Goal: Information Seeking & Learning: Learn about a topic

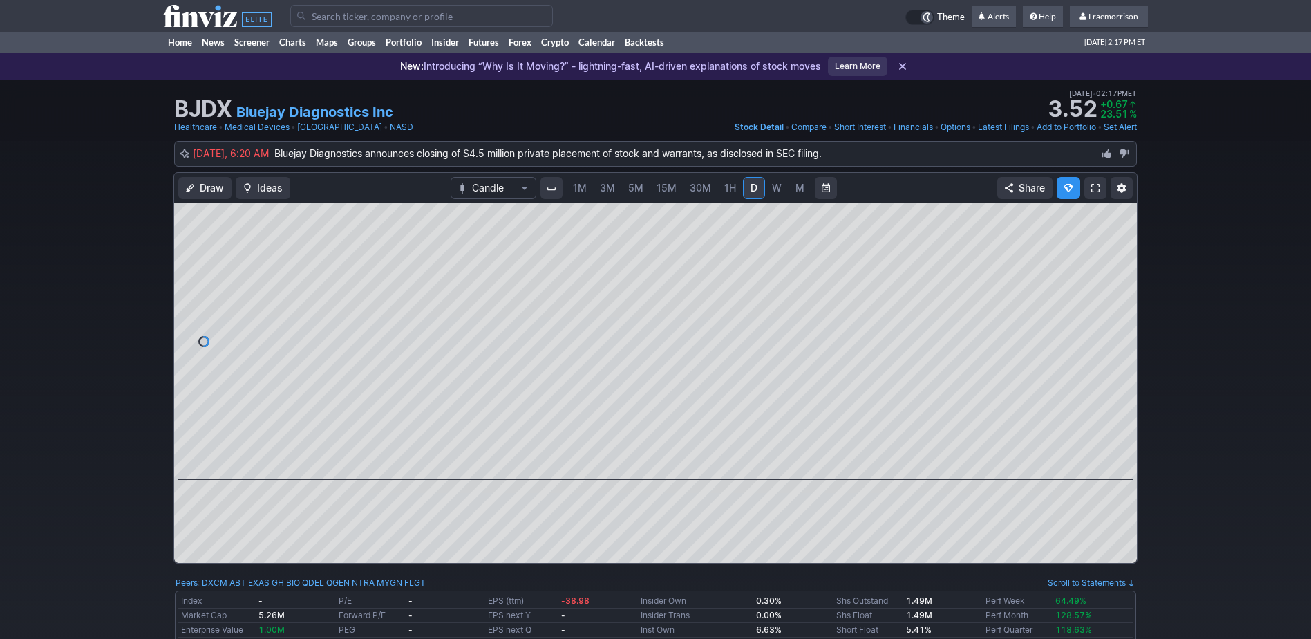
click at [579, 187] on span "1M" at bounding box center [580, 188] width 14 height 12
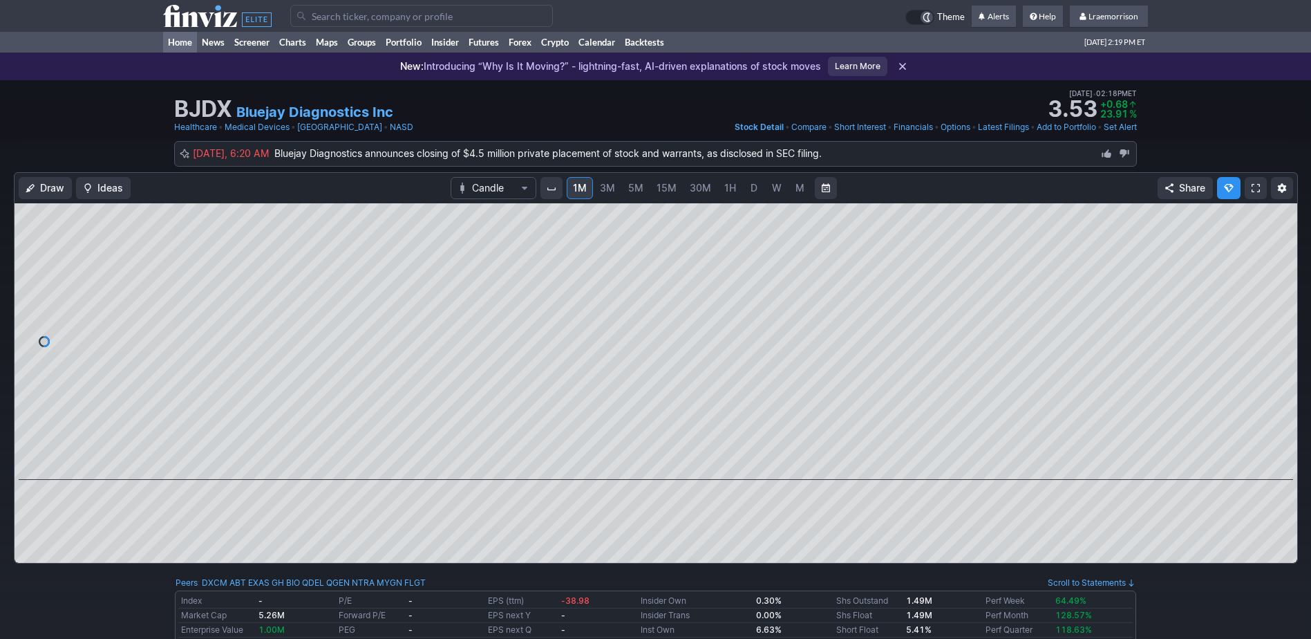
click at [185, 44] on link "Home" at bounding box center [180, 42] width 34 height 21
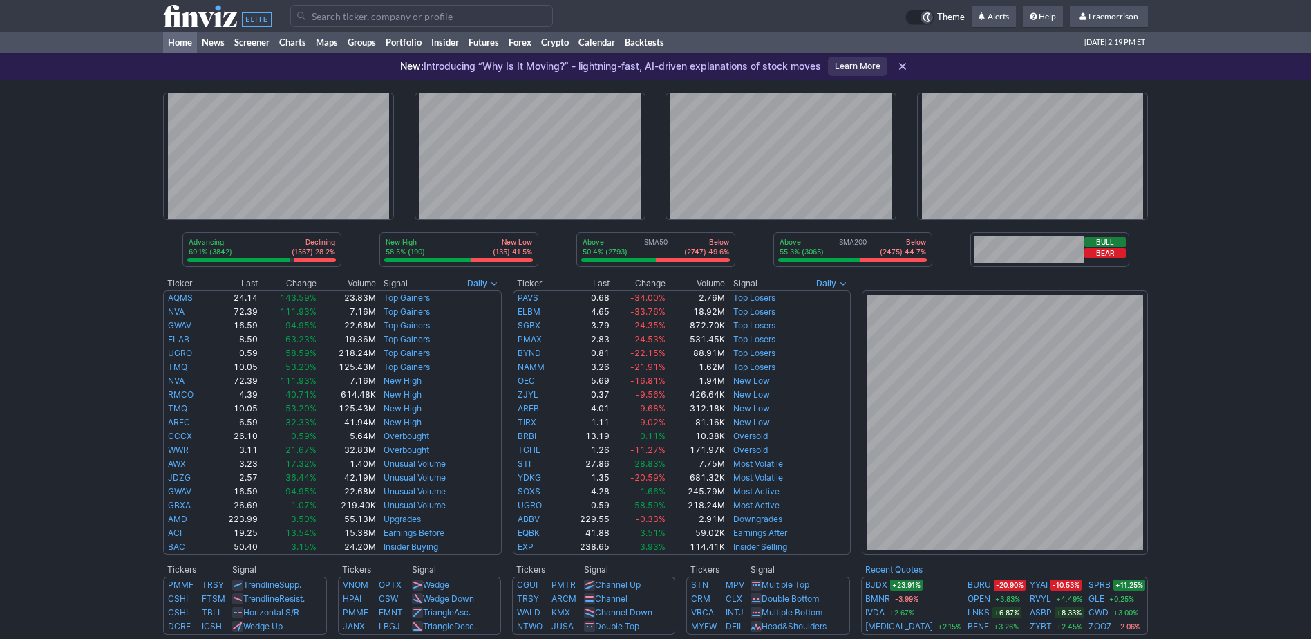
click at [329, 13] on input "Search" at bounding box center [421, 16] width 263 height 22
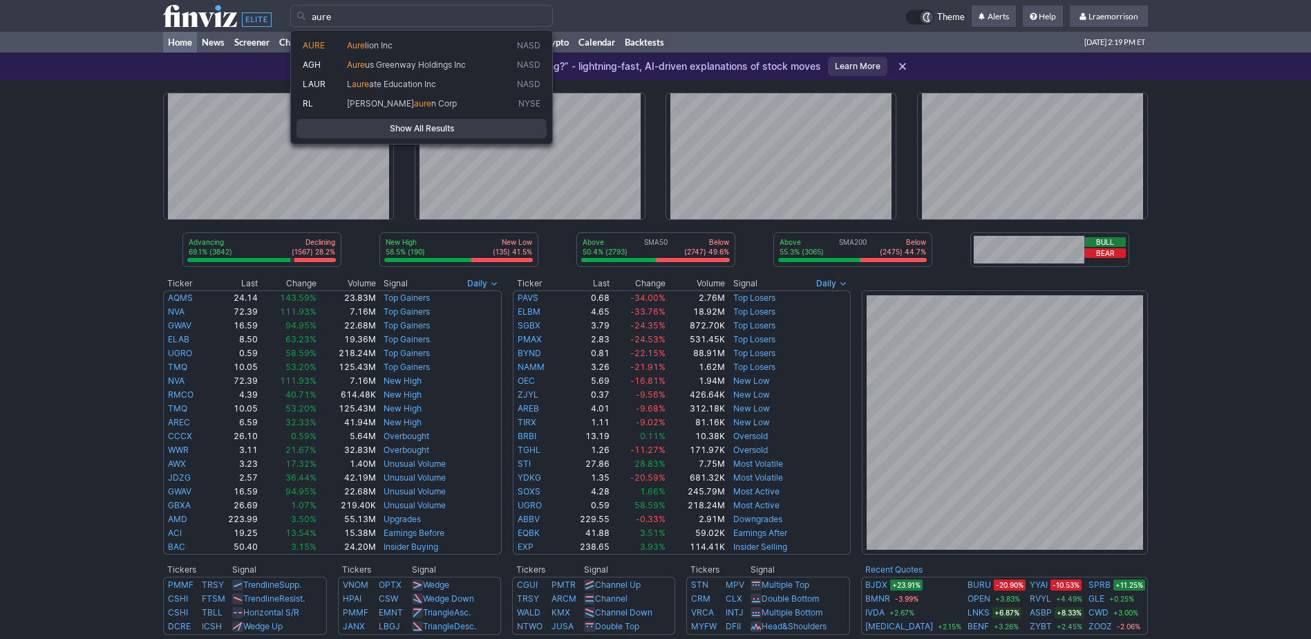
type input "aure"
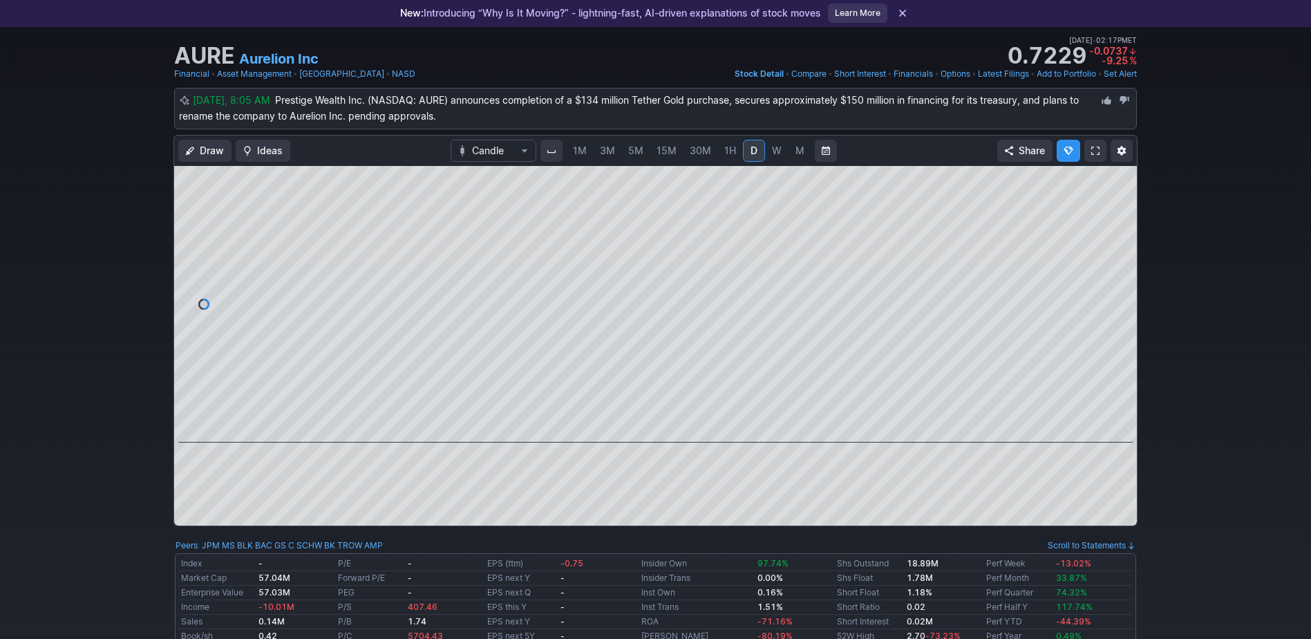
scroll to position [69, 0]
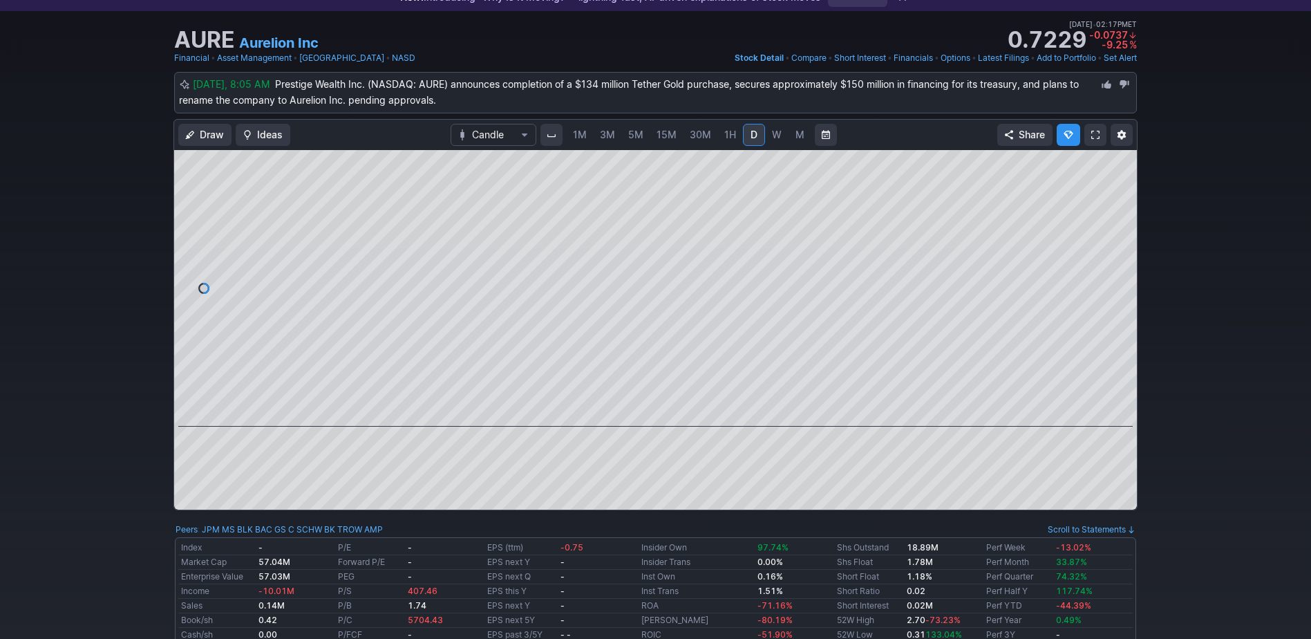
click at [581, 133] on span "1M" at bounding box center [580, 135] width 14 height 12
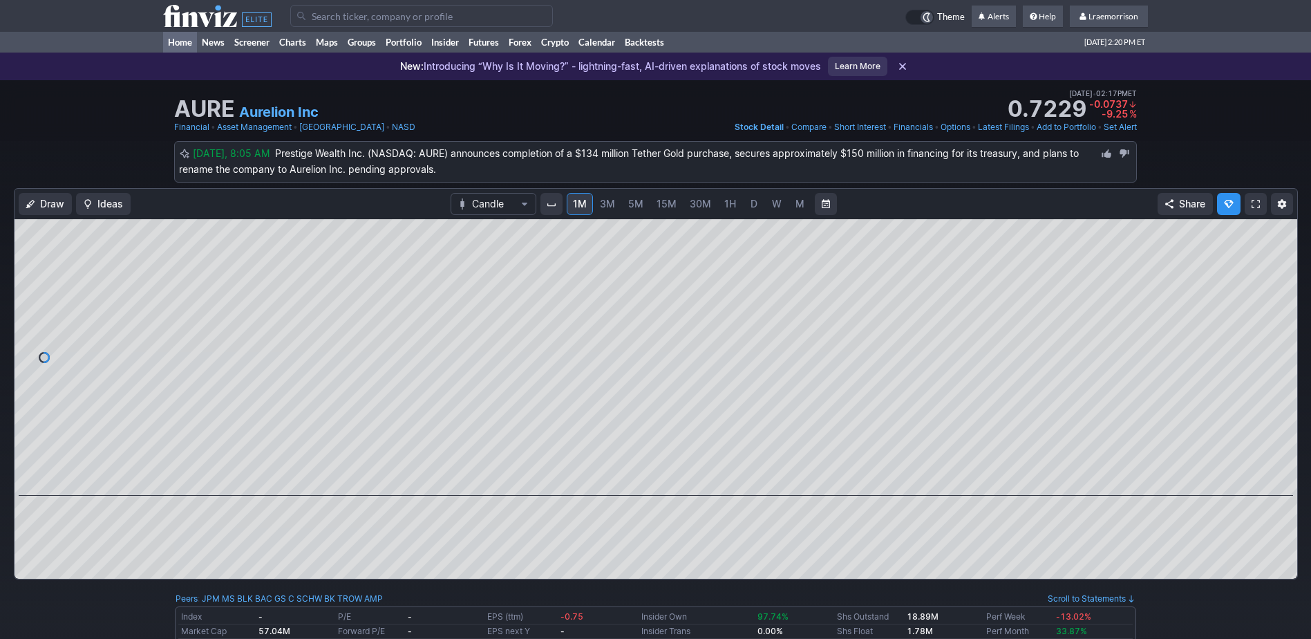
click at [178, 39] on link "Home" at bounding box center [180, 42] width 34 height 21
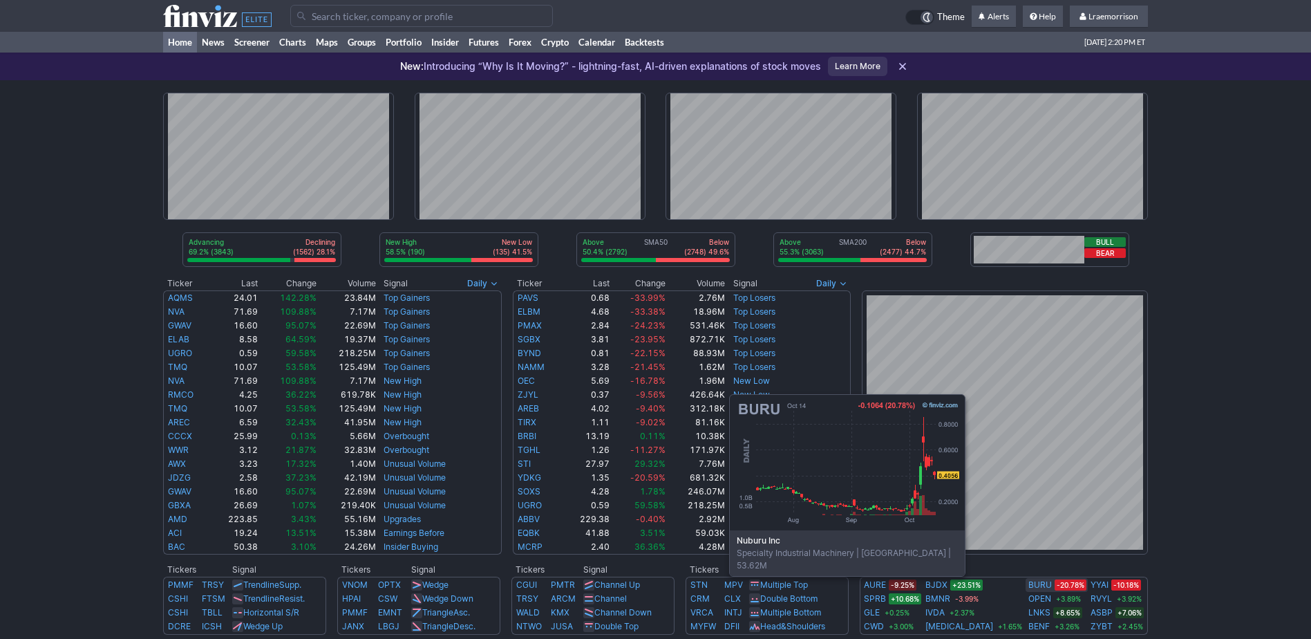
click at [1028, 584] on link "BURU" at bounding box center [1039, 585] width 23 height 14
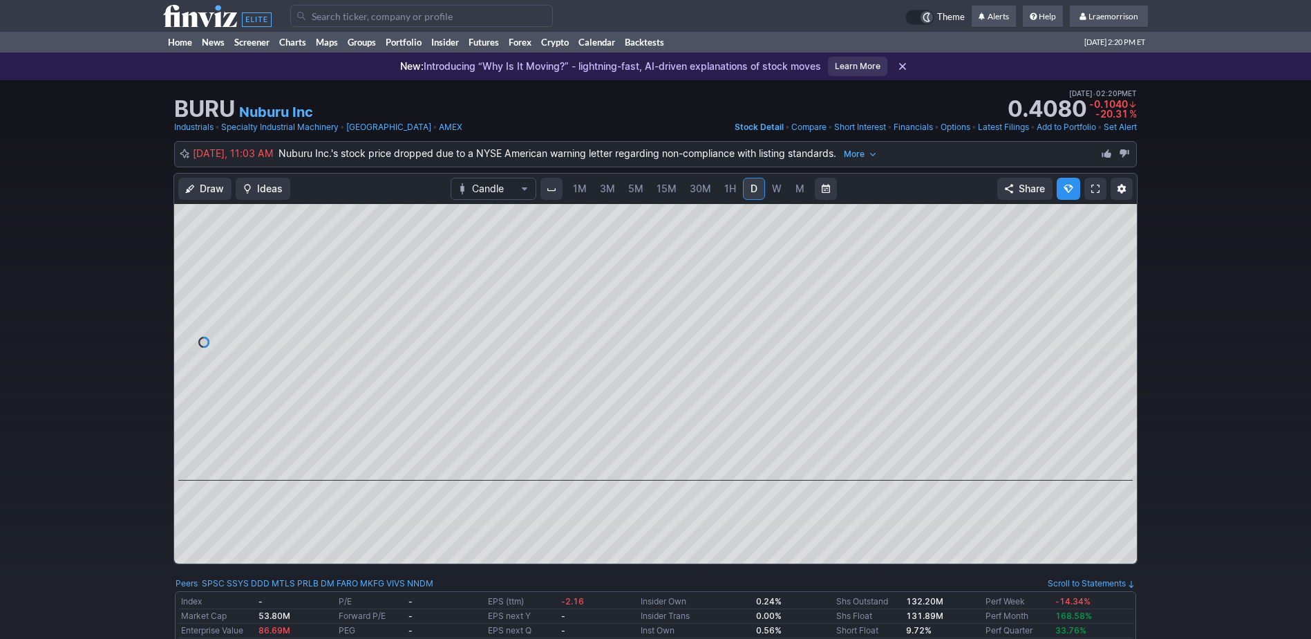
click at [577, 194] on span "1M" at bounding box center [580, 188] width 14 height 12
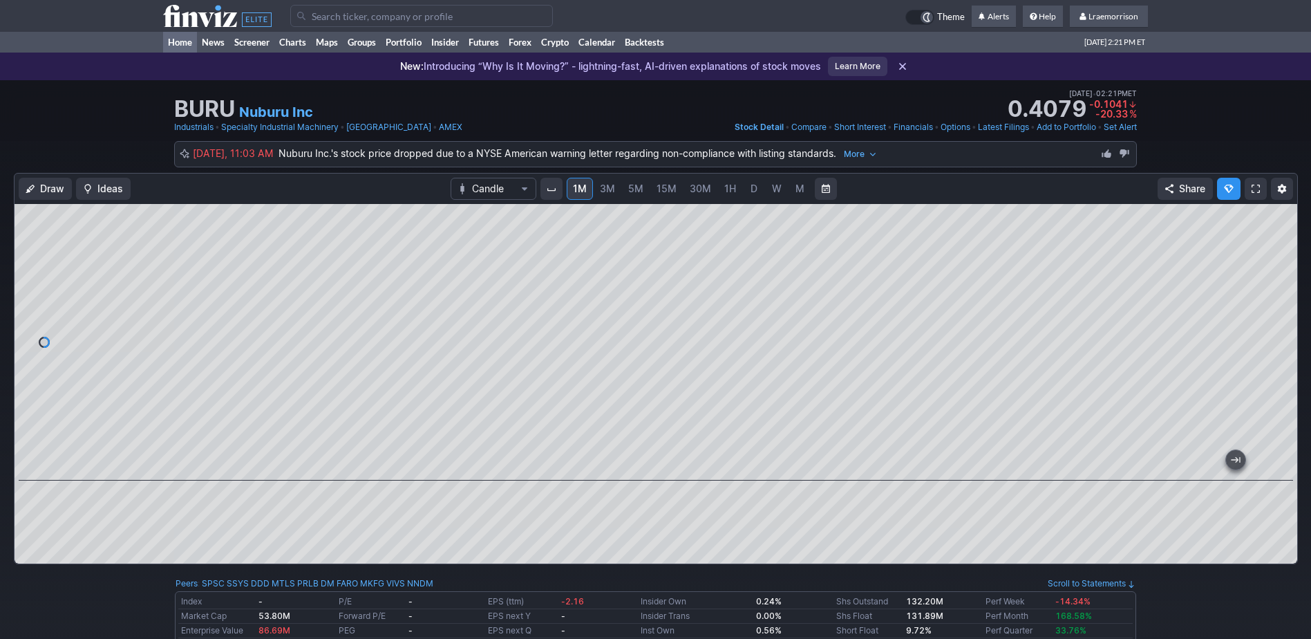
click at [181, 46] on link "Home" at bounding box center [180, 42] width 34 height 21
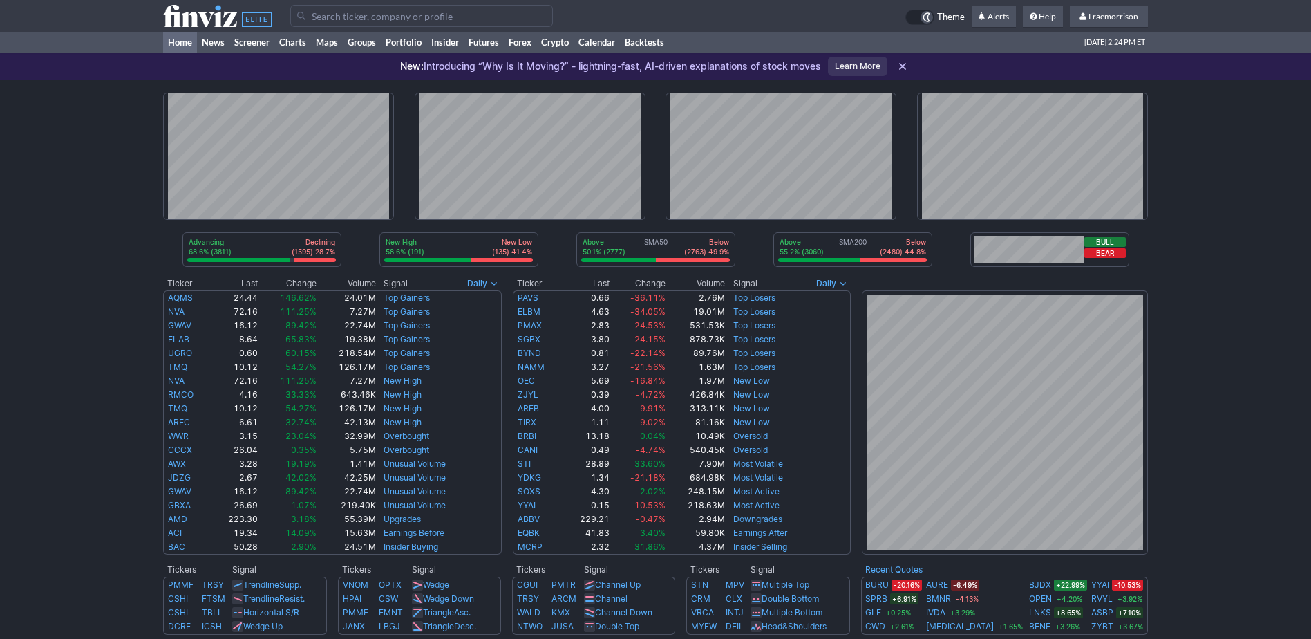
click at [645, 236] on div "Above 50.1% (2777) SMA50 Below (2763) 49.9%" at bounding box center [655, 249] width 159 height 35
